Goal: Complete application form

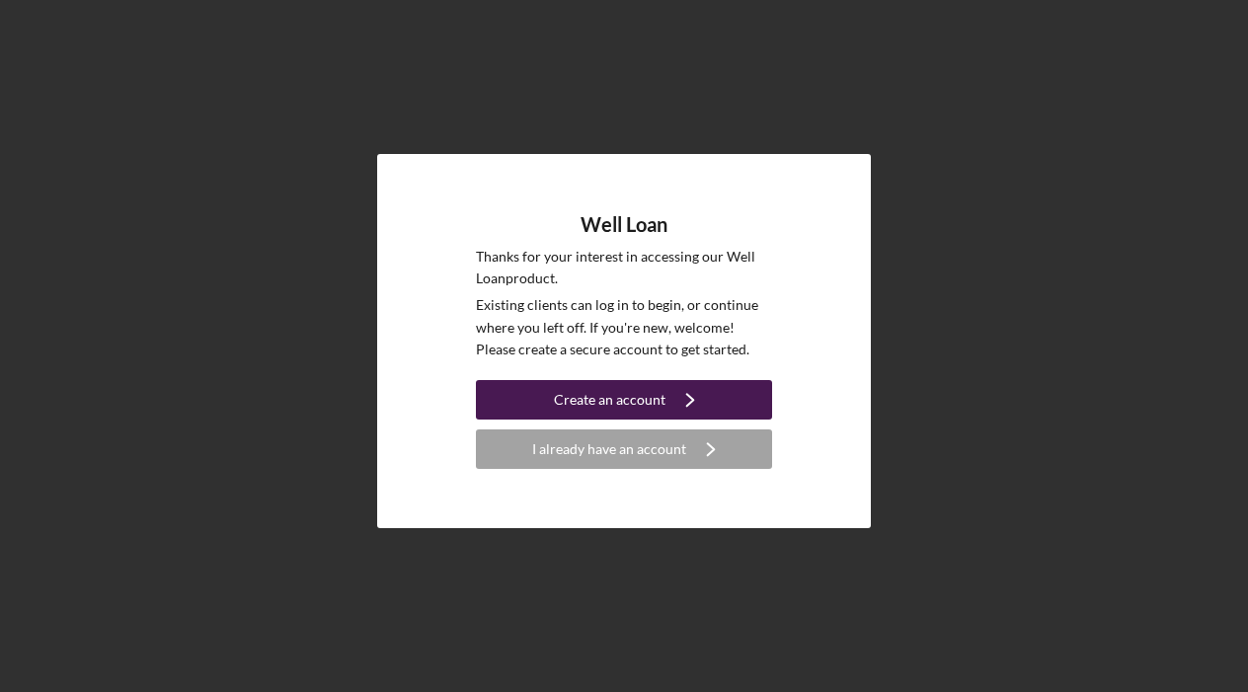
click at [632, 393] on div "Create an account" at bounding box center [610, 399] width 112 height 39
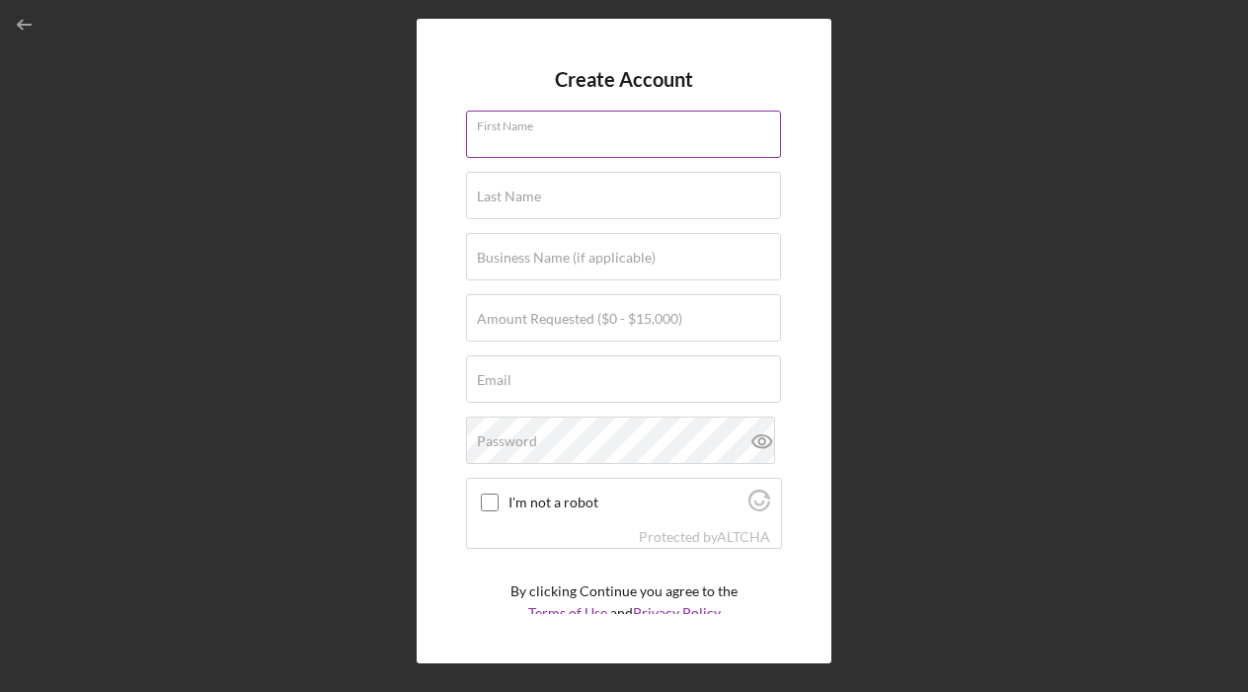
click at [614, 134] on input "First Name" at bounding box center [623, 134] width 315 height 47
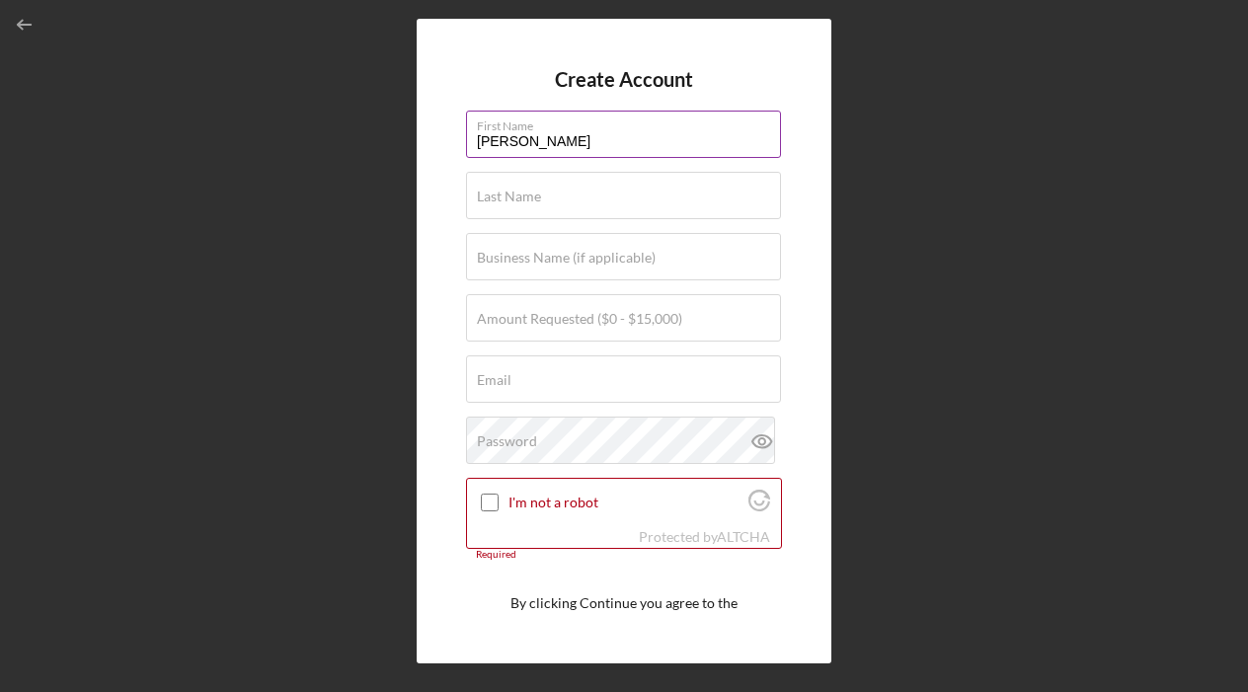
type input "[PERSON_NAME]"
click at [607, 135] on input "[PERSON_NAME]" at bounding box center [623, 134] width 315 height 47
type input "Mickey"
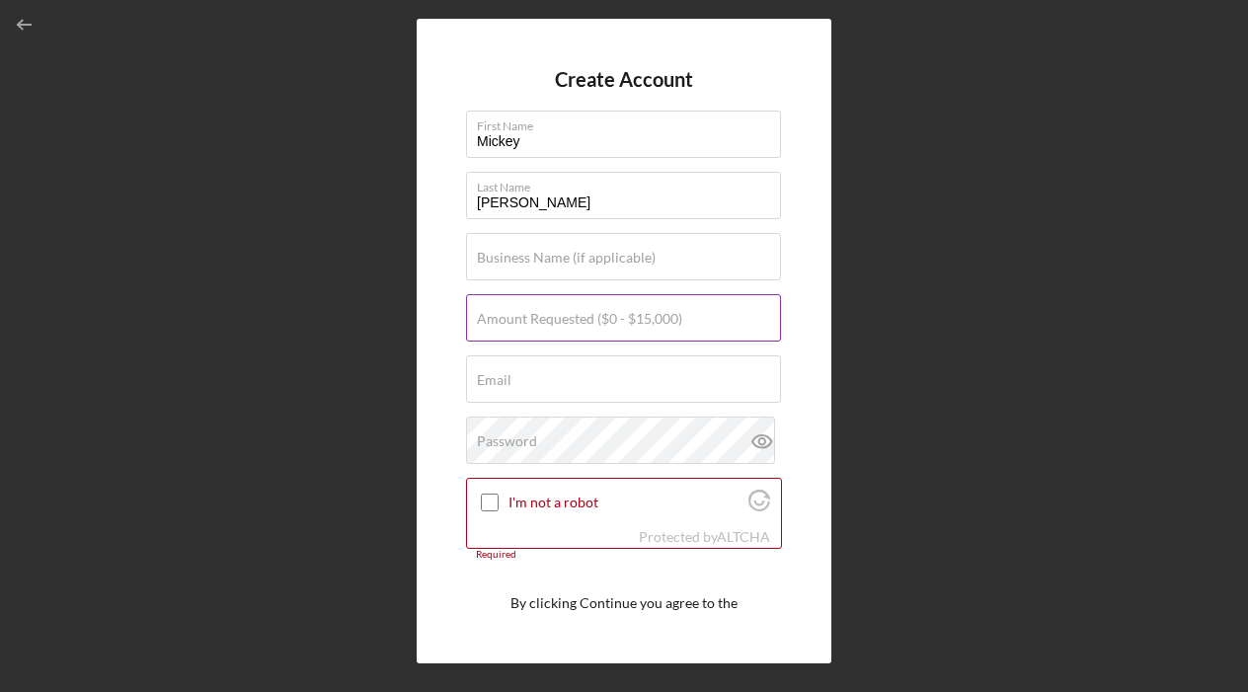
click at [573, 318] on label "Amount Requested ($0 - $15,000)" at bounding box center [579, 319] width 205 height 16
click at [573, 318] on input "Amount Requested ($0 - $15,000)" at bounding box center [623, 317] width 315 height 47
type input "$12,000"
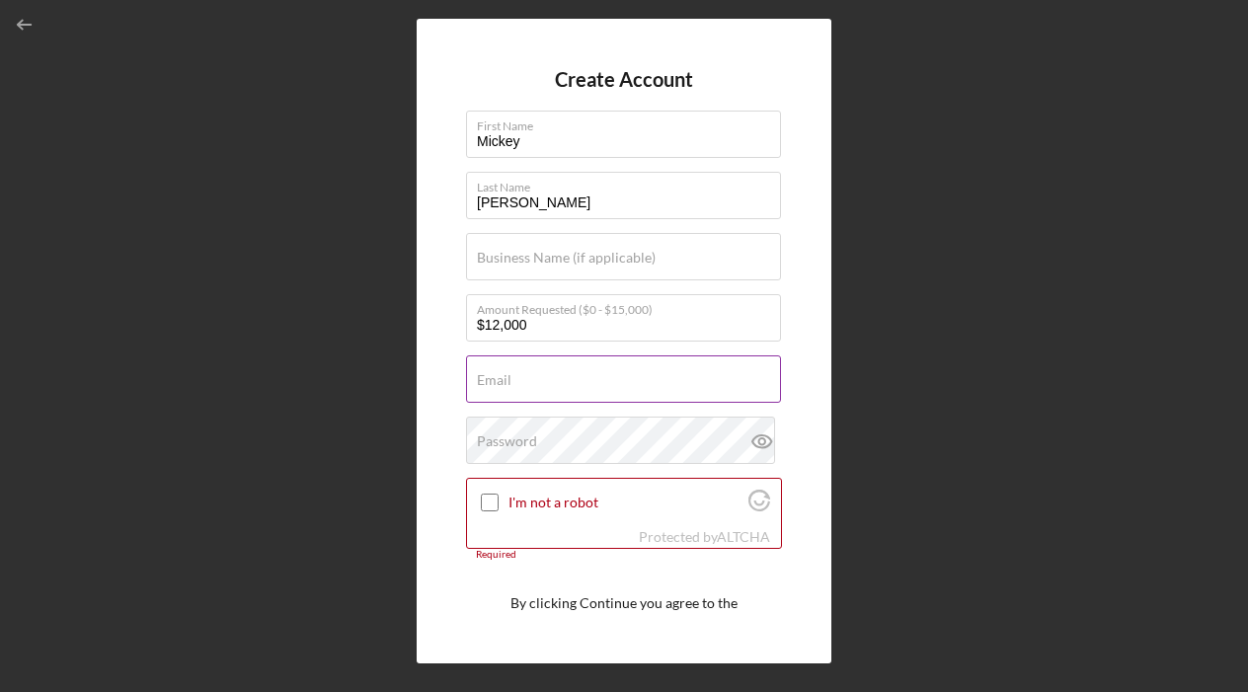
click at [586, 377] on div "Email Required" at bounding box center [624, 379] width 316 height 49
type input "[EMAIL_ADDRESS][DOMAIN_NAME]"
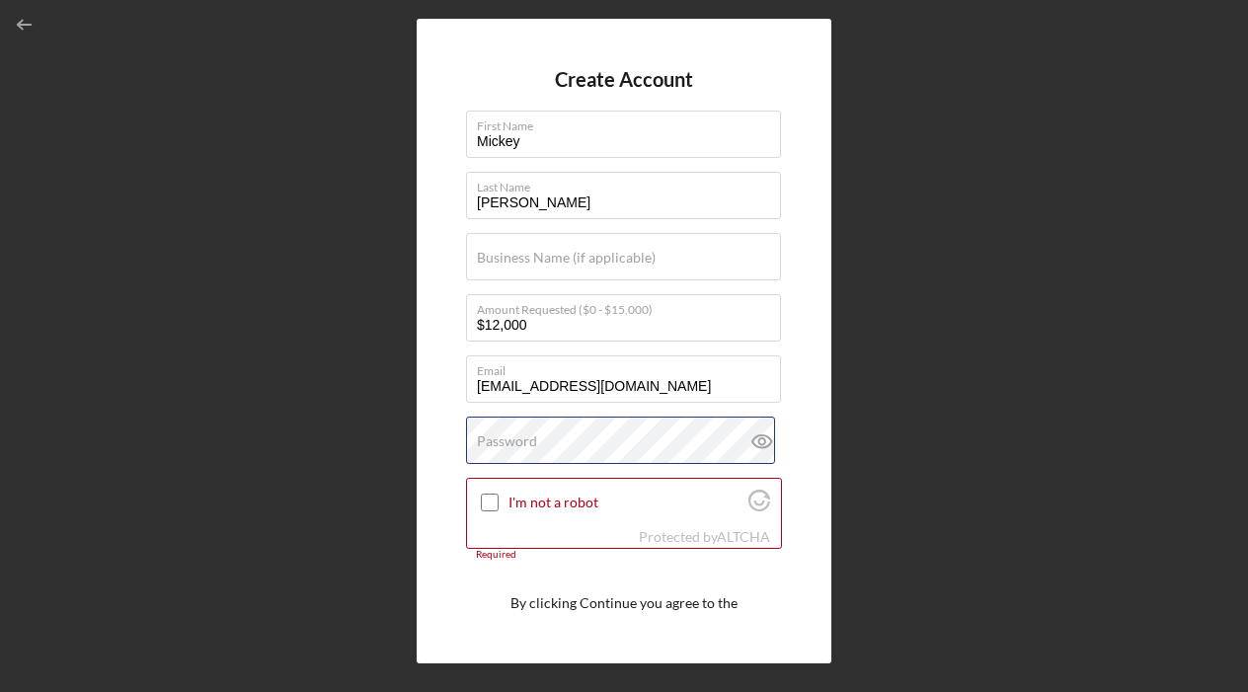
click at [568, 441] on div "Password" at bounding box center [624, 441] width 316 height 49
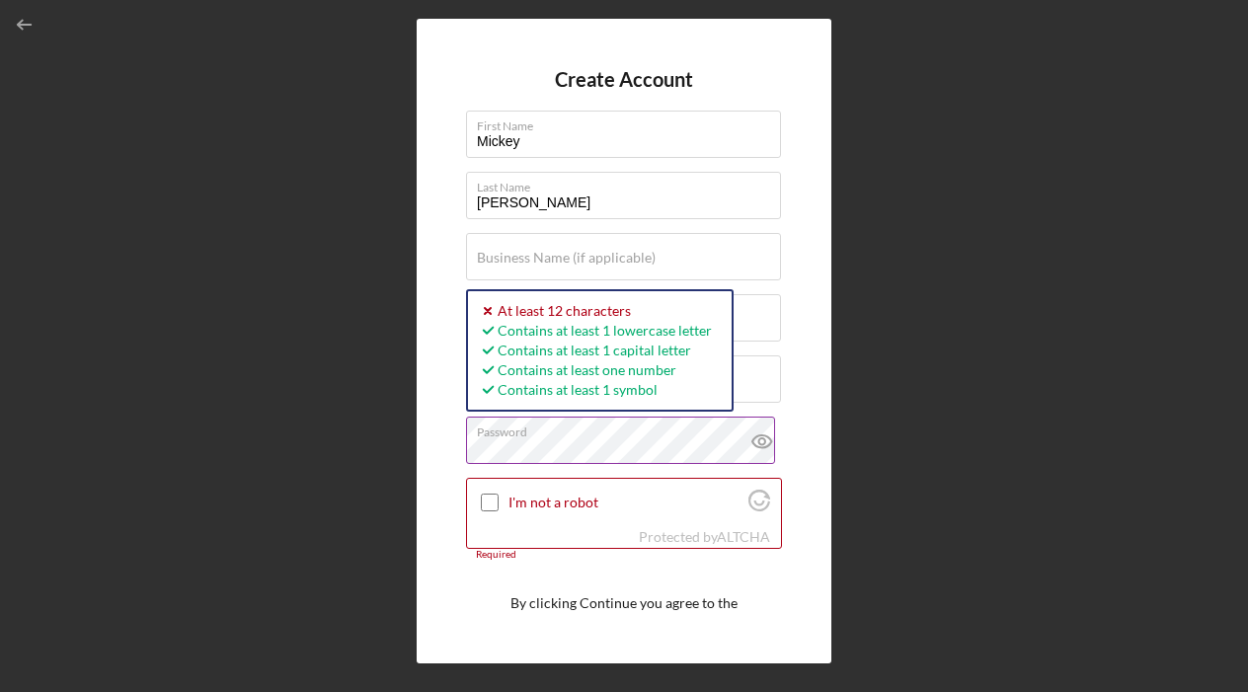
click at [767, 436] on icon at bounding box center [762, 441] width 49 height 49
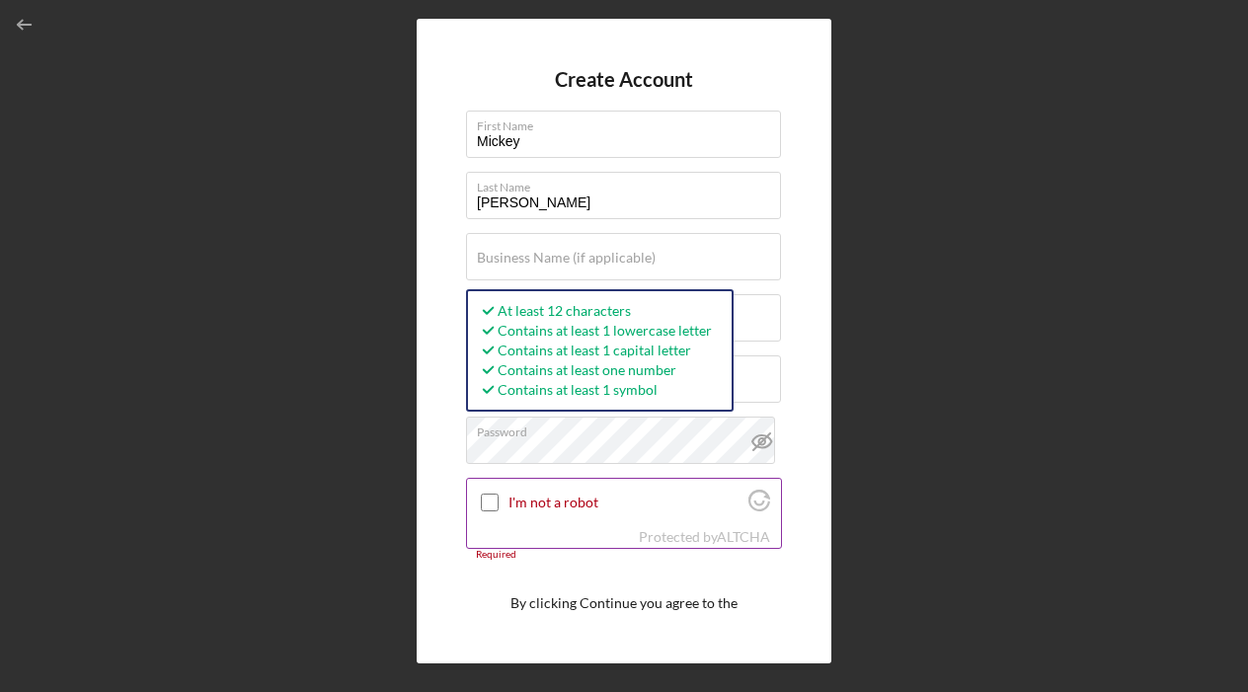
click at [490, 502] on input "I'm not a robot" at bounding box center [490, 503] width 18 height 18
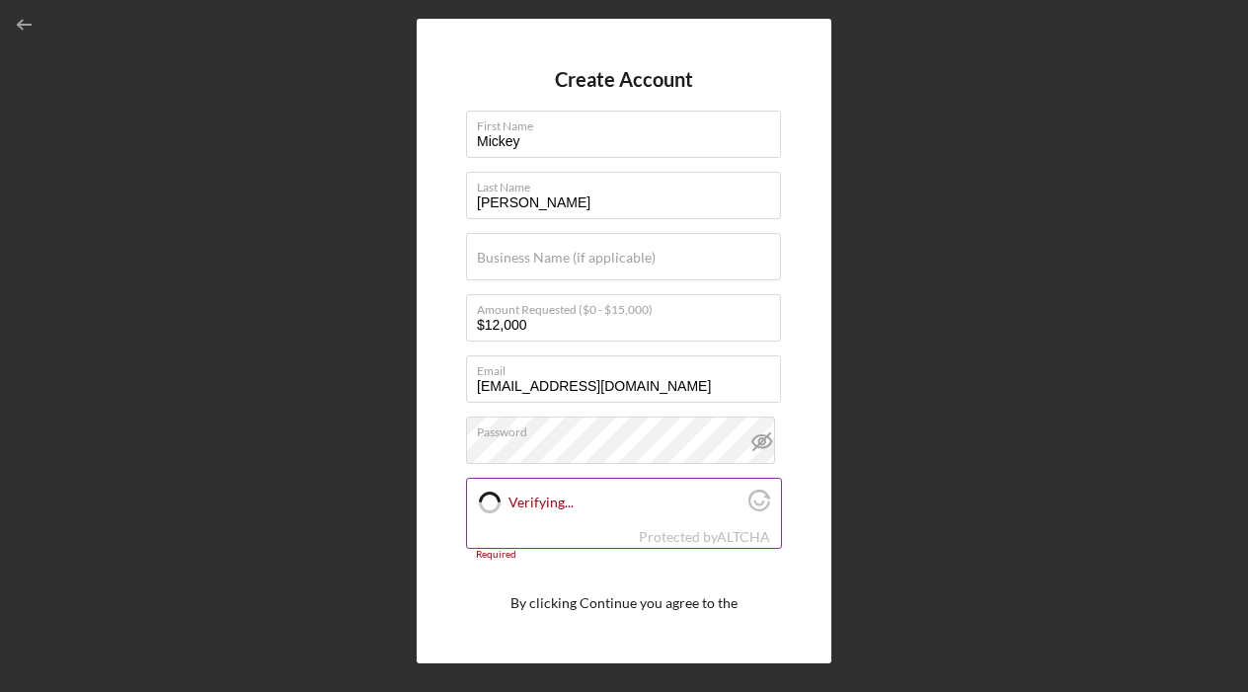
checkbox input "true"
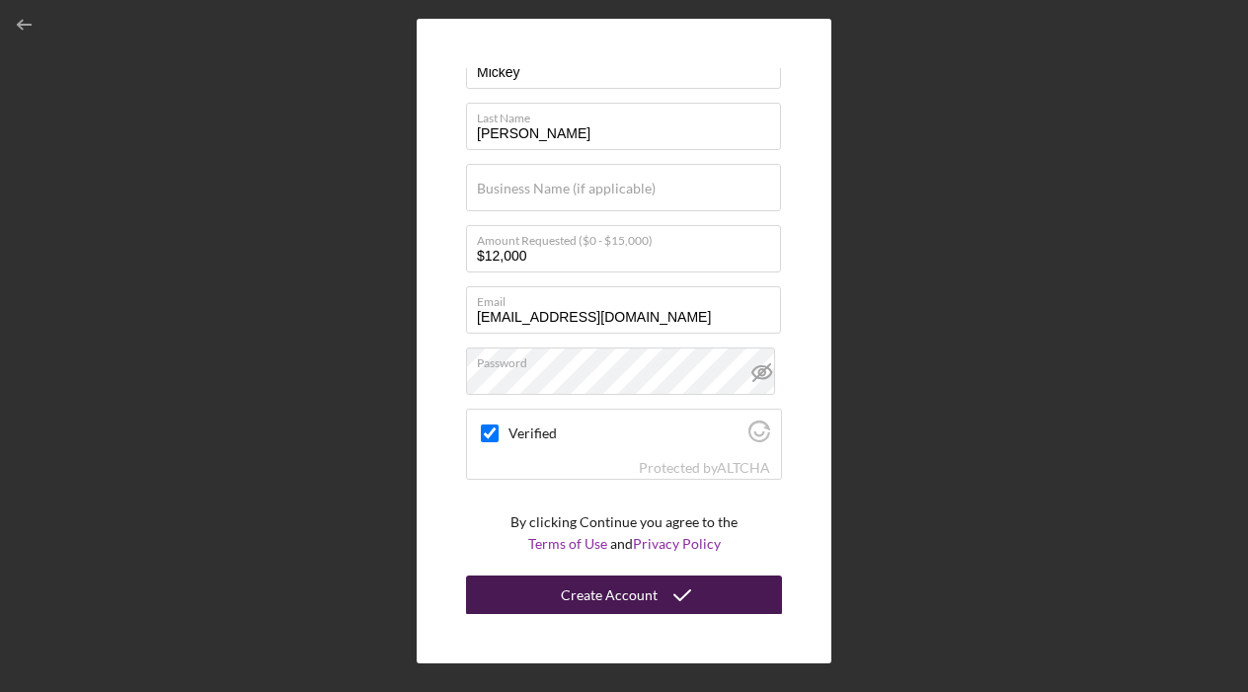
click at [635, 591] on div "Create Account" at bounding box center [609, 595] width 97 height 39
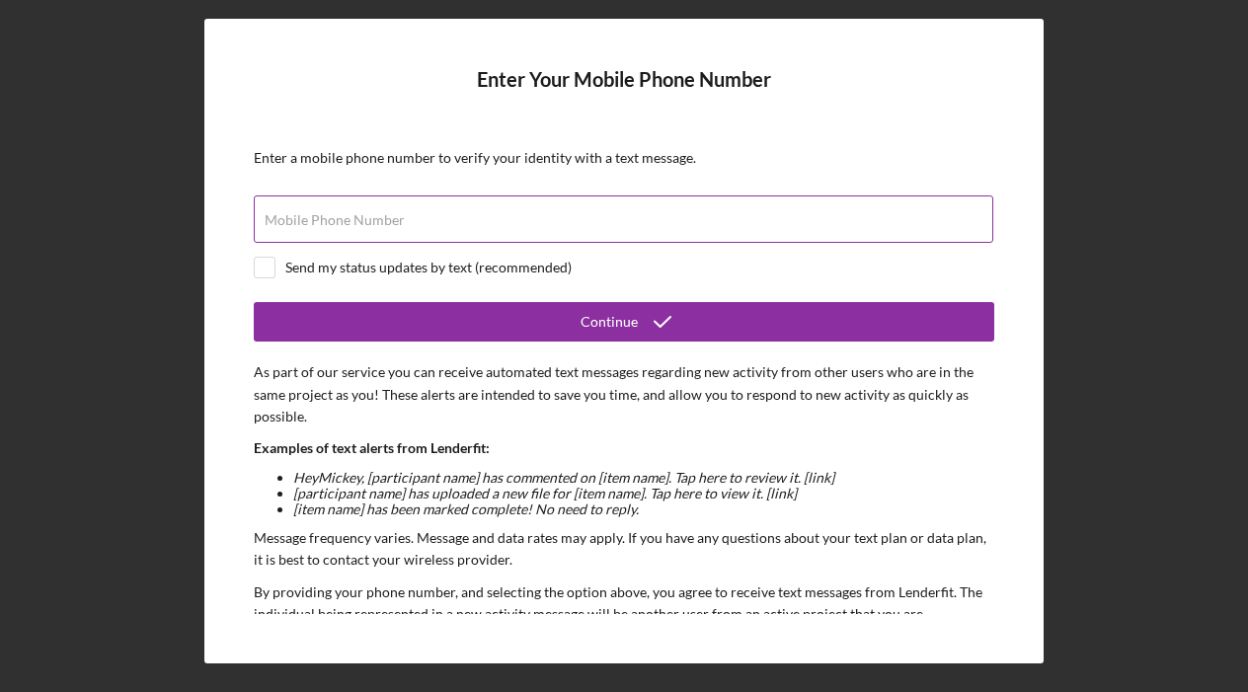
click at [389, 216] on label "Mobile Phone Number" at bounding box center [335, 220] width 140 height 16
click at [389, 216] on input "Mobile Phone Number" at bounding box center [624, 219] width 740 height 47
type input "[PHONE_NUMBER]"
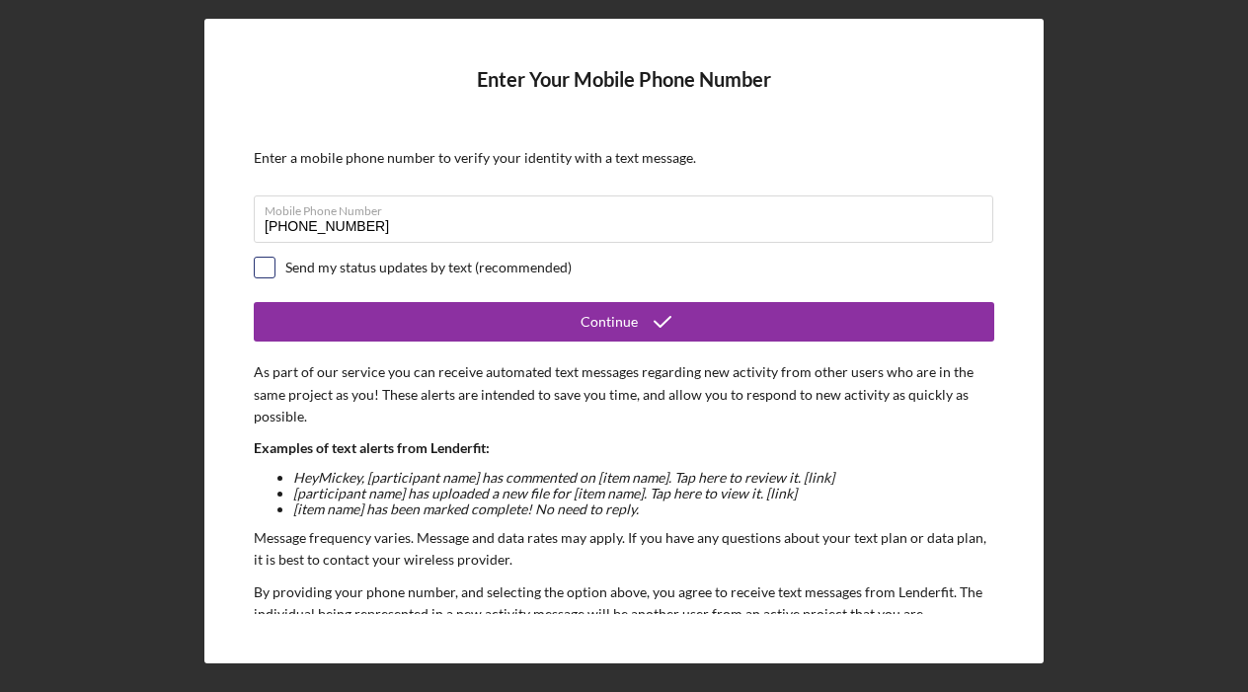
click at [270, 268] on input "checkbox" at bounding box center [265, 268] width 20 height 20
checkbox input "true"
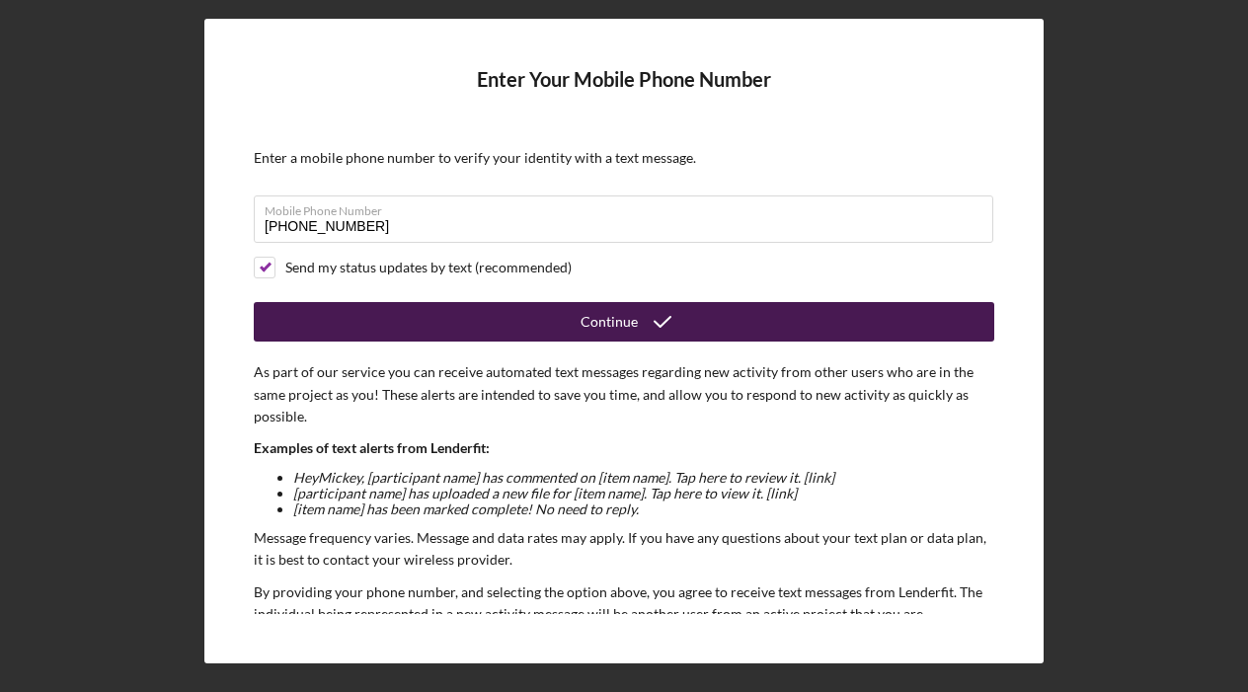
click at [606, 315] on div "Continue" at bounding box center [609, 321] width 57 height 39
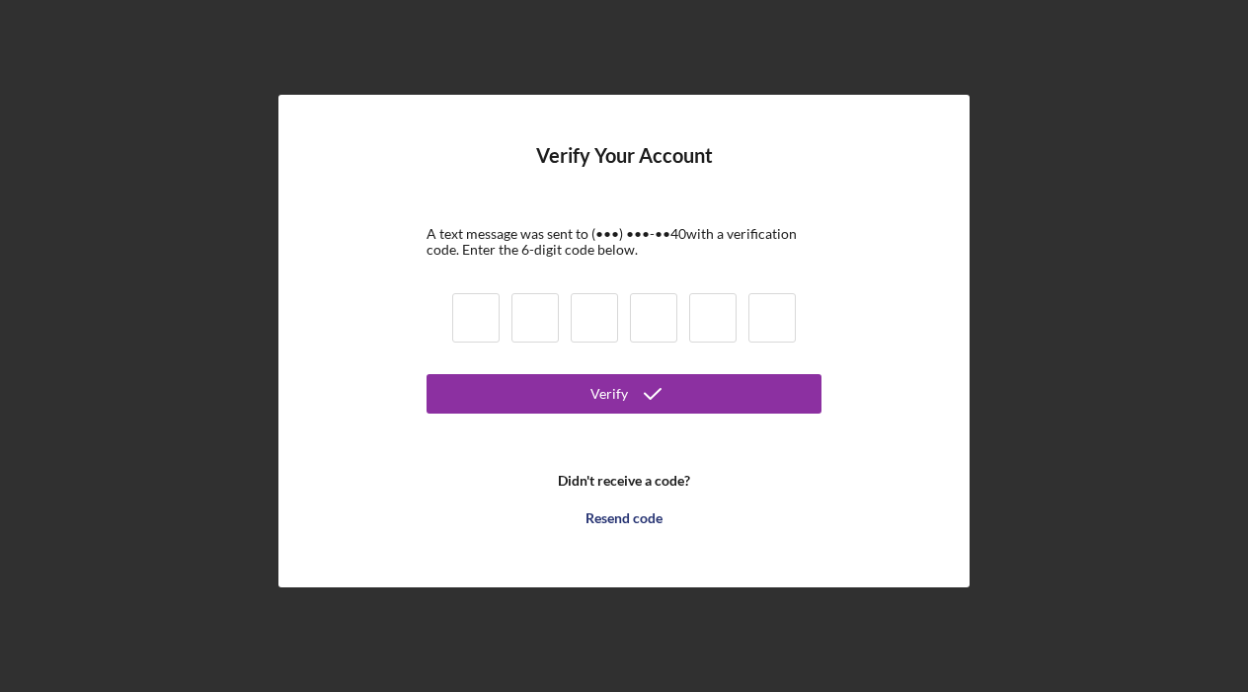
click at [475, 314] on input at bounding box center [475, 317] width 47 height 49
type input "9"
type input "4"
type input "7"
type input "3"
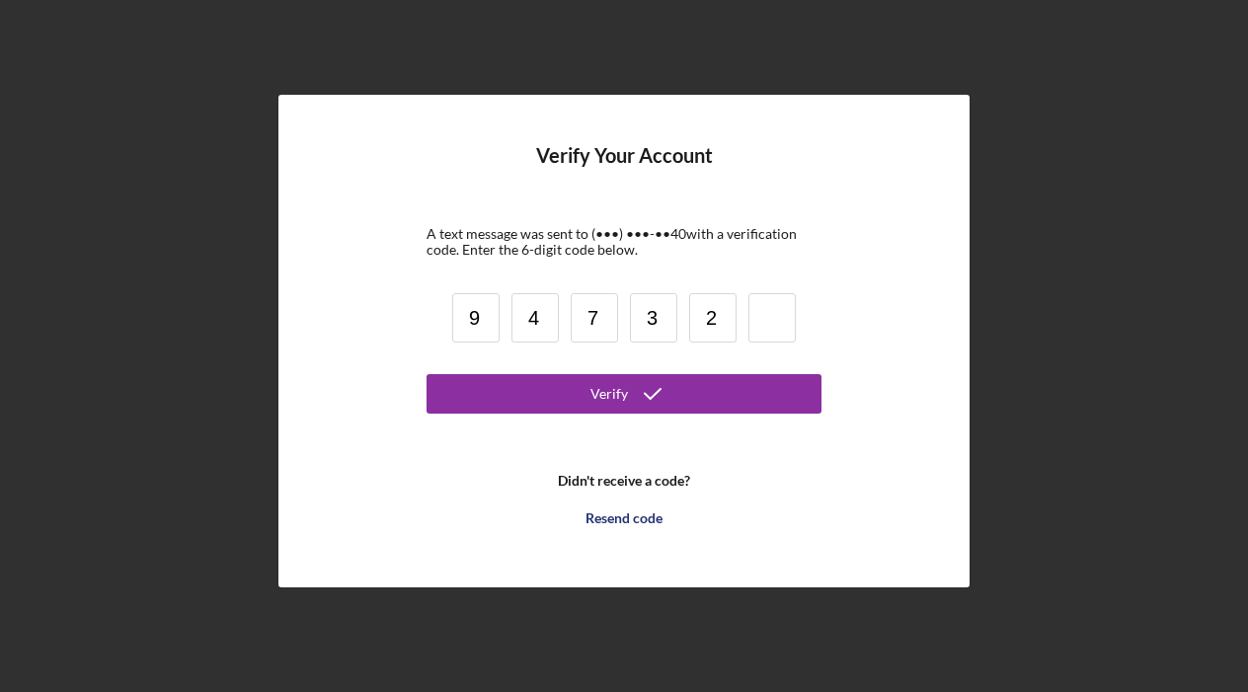
type input "2"
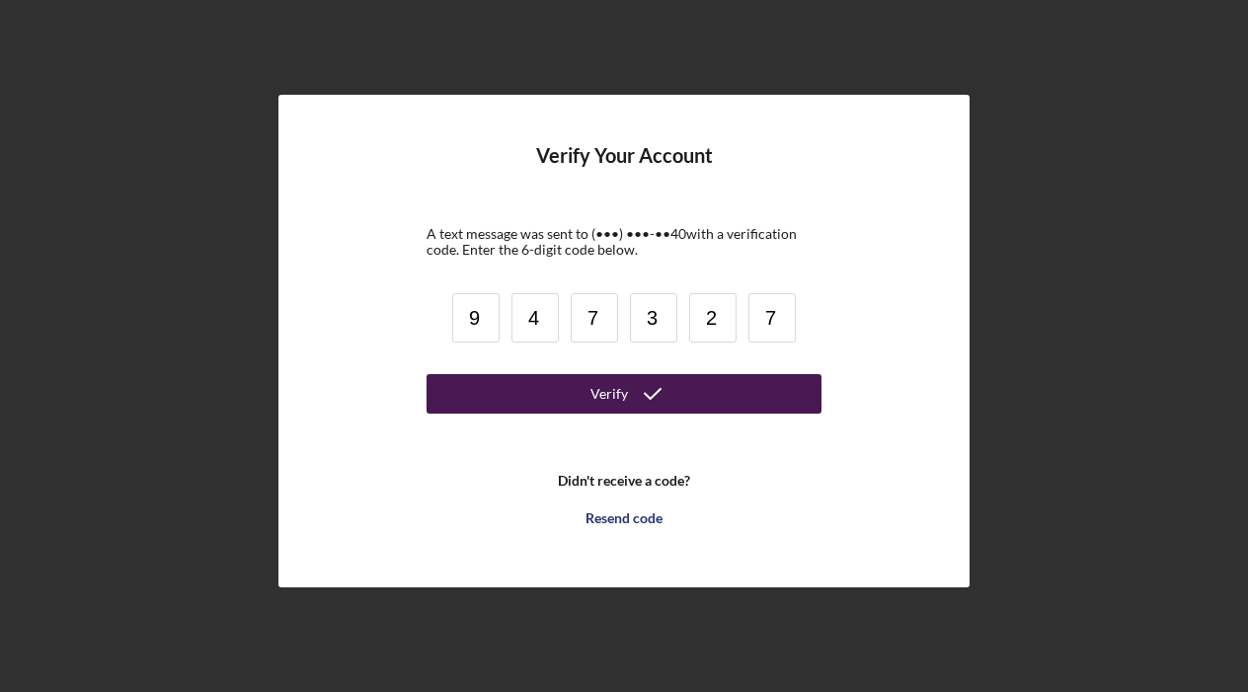
type input "7"
click at [590, 392] on button "Verify" at bounding box center [624, 393] width 395 height 39
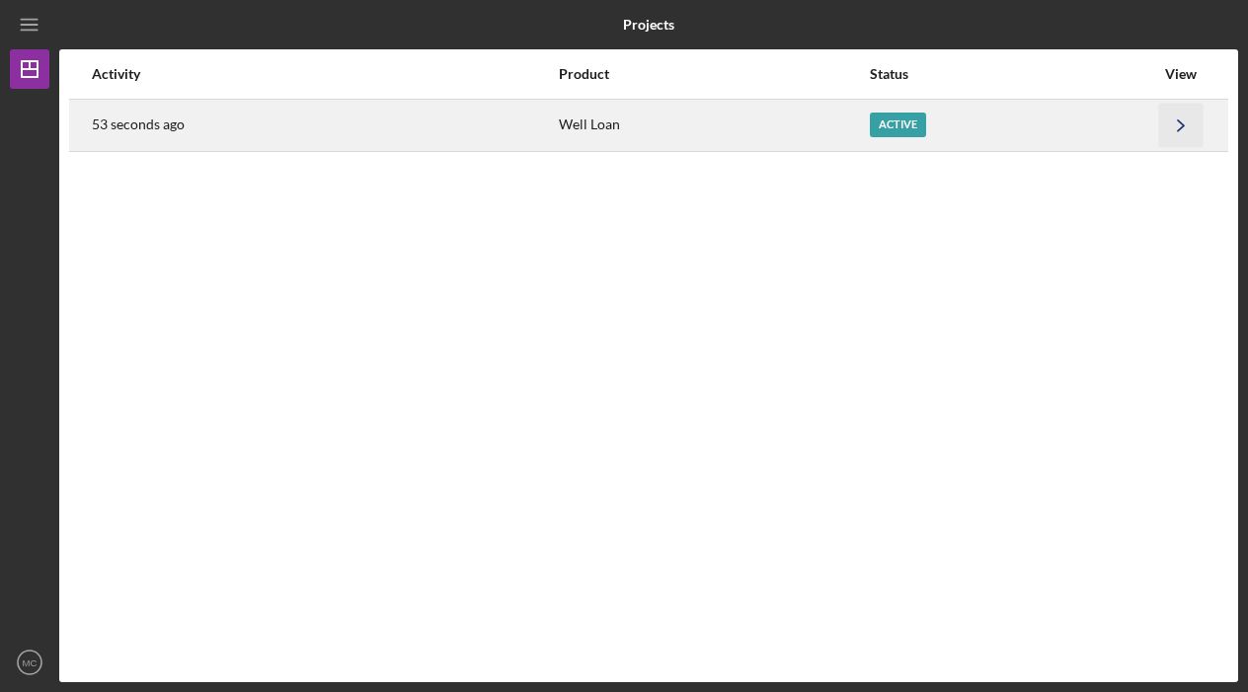
click at [1180, 124] on icon "Icon/Navigate" at bounding box center [1181, 125] width 44 height 44
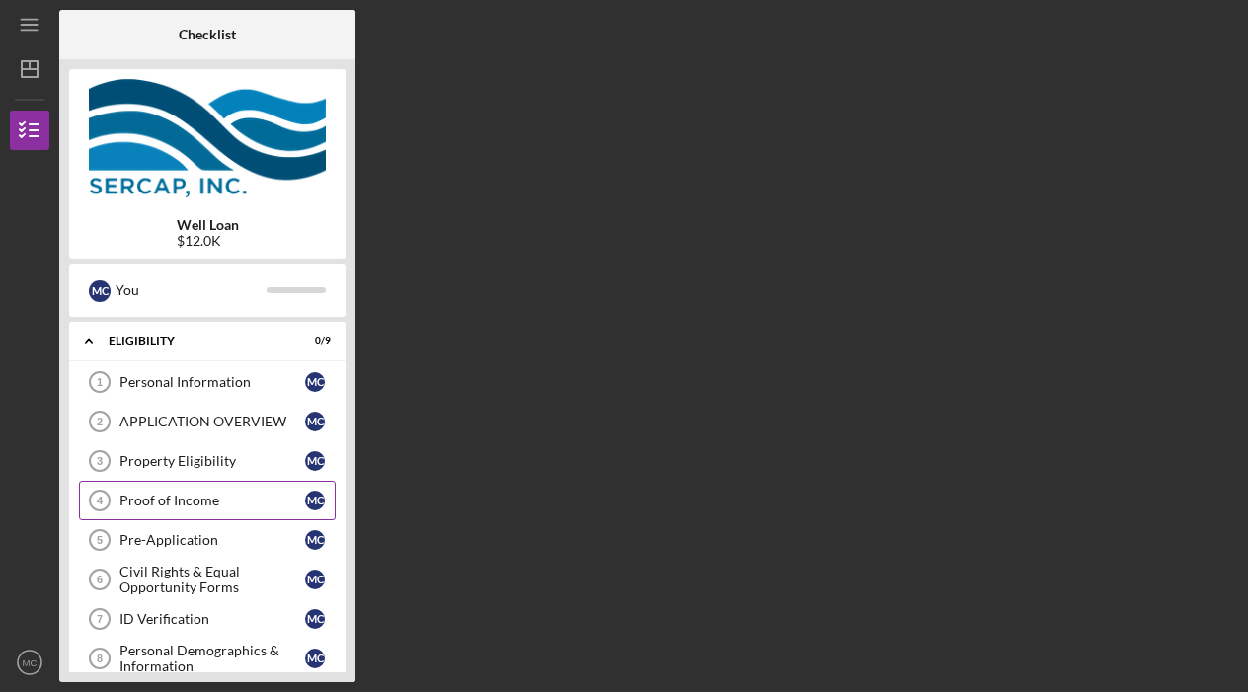
click at [212, 498] on div "Proof of Income" at bounding box center [212, 501] width 186 height 16
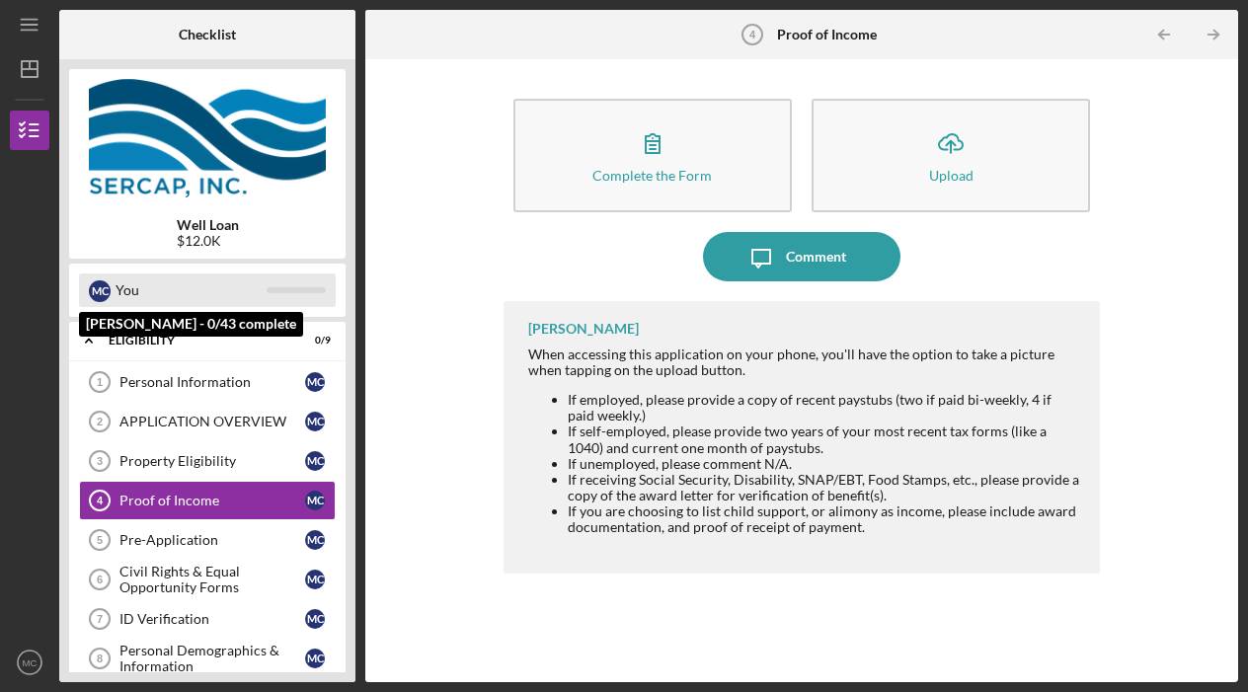
click at [103, 284] on div "M C" at bounding box center [100, 291] width 22 height 22
click at [284, 287] on div at bounding box center [296, 290] width 59 height 6
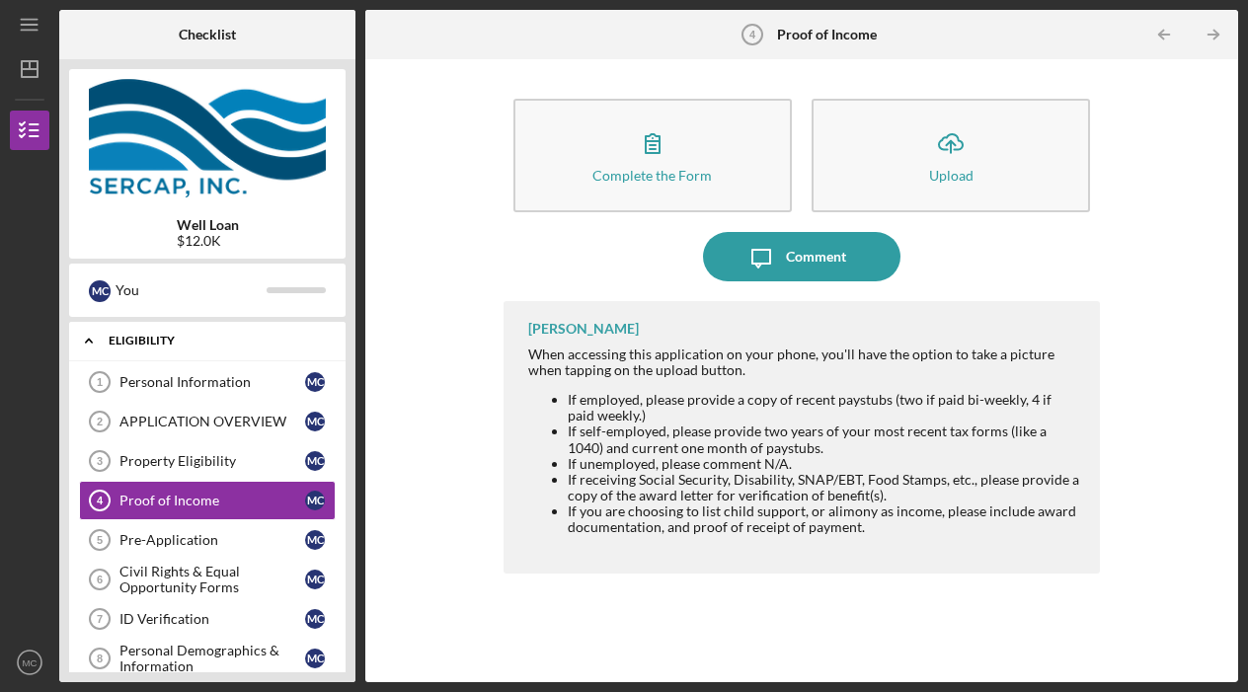
click at [95, 337] on icon "Icon/Expander" at bounding box center [88, 340] width 39 height 39
